Goal: Task Accomplishment & Management: Manage account settings

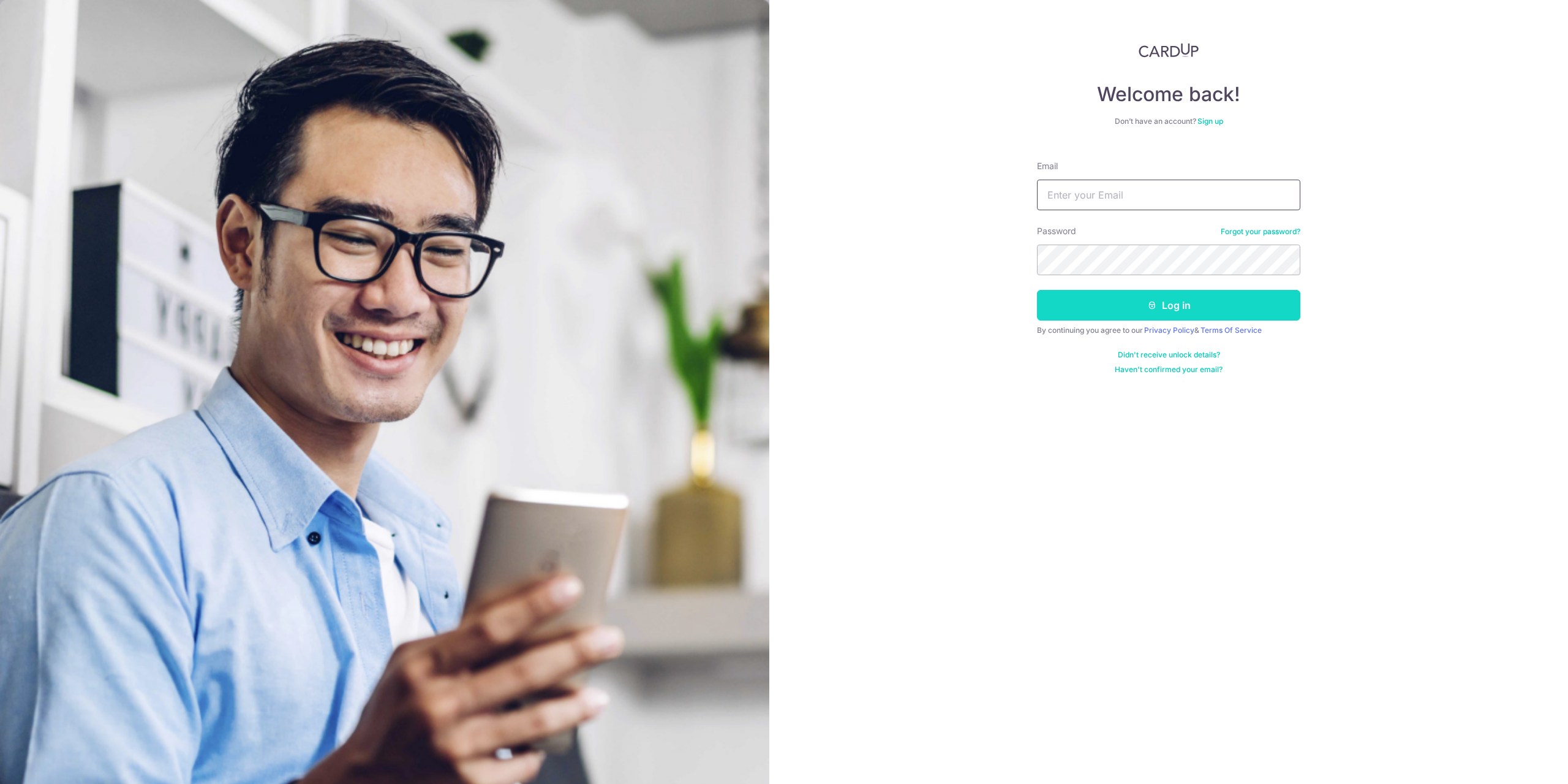
type input "[EMAIL_ADDRESS][DOMAIN_NAME]"
click at [1121, 309] on button "Log in" at bounding box center [1169, 305] width 264 height 31
